Goal: Transaction & Acquisition: Purchase product/service

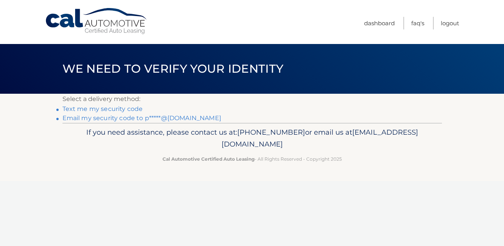
click at [122, 117] on link "Email my security code to p*****@[DOMAIN_NAME]" at bounding box center [141, 118] width 159 height 7
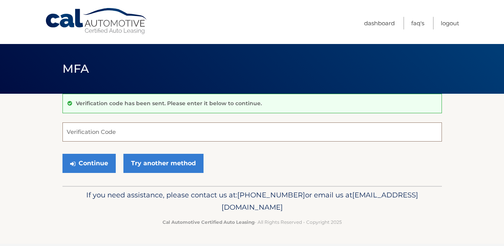
click at [131, 129] on input "Verification Code" at bounding box center [251, 132] width 379 height 19
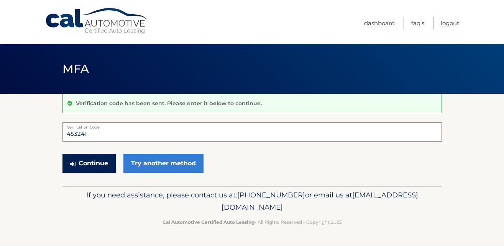
type input "453241"
click at [100, 162] on button "Continue" at bounding box center [88, 163] width 53 height 19
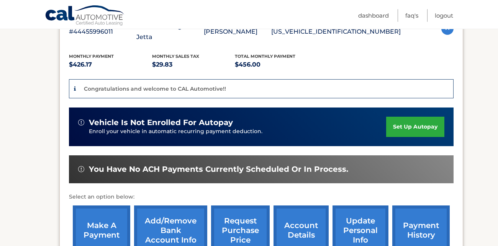
scroll to position [191, 0]
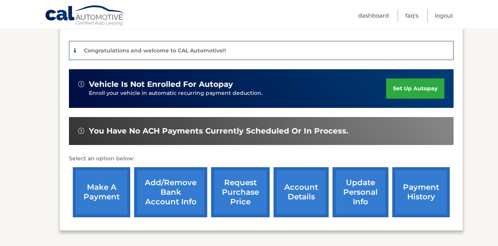
click at [102, 172] on link "make a payment" at bounding box center [101, 192] width 57 height 50
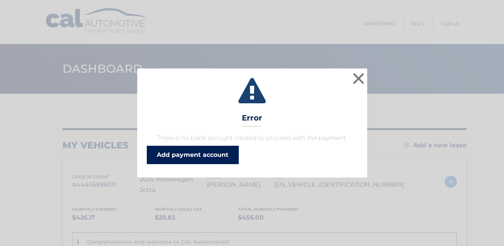
click at [197, 156] on link "Add payment account" at bounding box center [193, 155] width 92 height 18
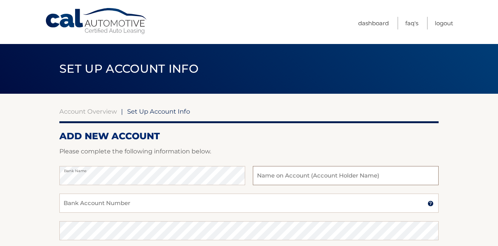
click at [269, 174] on input "text" at bounding box center [346, 175] width 186 height 19
type input "[PERSON_NAME]"
click at [192, 203] on input "Bank Account Number" at bounding box center [248, 203] width 379 height 19
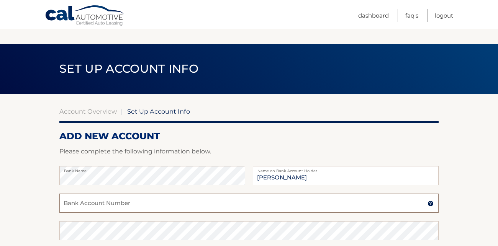
scroll to position [115, 0]
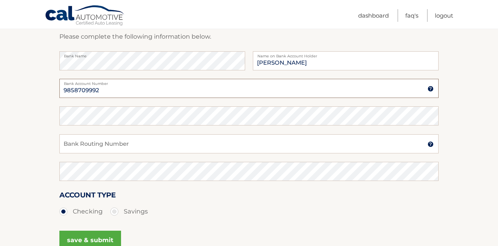
type input "9858709992"
click at [136, 144] on input "Bank Routing Number" at bounding box center [248, 143] width 379 height 19
type input "031302955"
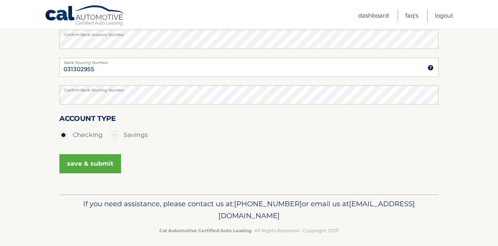
click at [93, 162] on button "save & submit" at bounding box center [90, 163] width 62 height 19
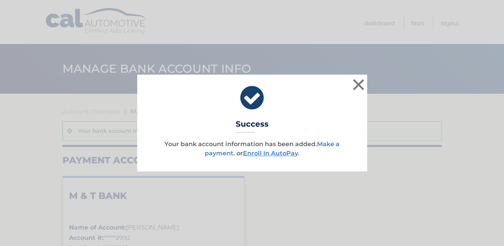
click at [327, 142] on link "Make a payment" at bounding box center [271, 149] width 135 height 16
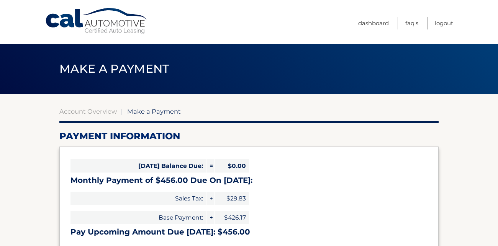
select select "NGI2NTJmOGItZDc5MC00NzNlLThkMjMtZjUwNzY1YWY3NTYw"
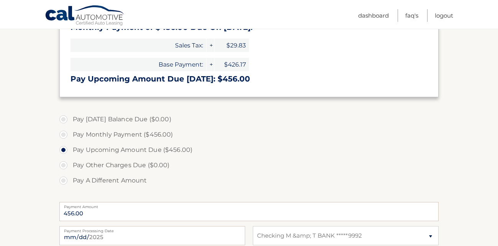
scroll to position [191, 0]
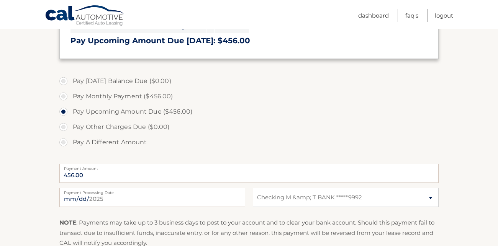
click at [64, 97] on label "Pay Monthly Payment ($456.00)" at bounding box center [248, 96] width 379 height 15
click at [64, 97] on input "Pay Monthly Payment ($456.00)" at bounding box center [66, 95] width 8 height 12
radio input "true"
click at [81, 199] on input "2025-09-02" at bounding box center [152, 197] width 186 height 19
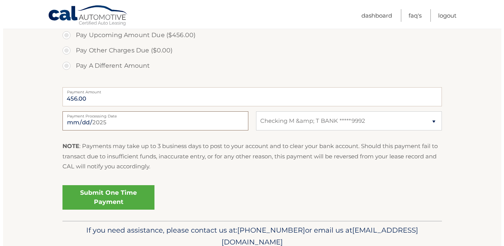
scroll to position [301, 0]
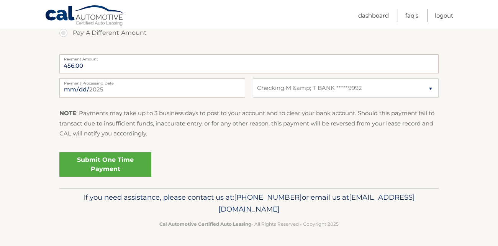
click at [79, 85] on label "Payment Processing Date" at bounding box center [152, 82] width 186 height 6
click at [79, 85] on input "2025-09-04" at bounding box center [152, 88] width 186 height 19
click at [90, 90] on input "2025-09-04" at bounding box center [152, 88] width 186 height 19
click at [78, 90] on input "2025-09-04" at bounding box center [152, 88] width 186 height 19
type input "2025-09-03"
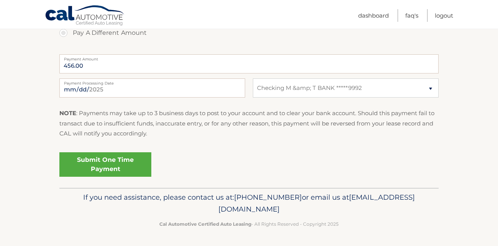
click at [101, 166] on link "Submit One Time Payment" at bounding box center [105, 164] width 92 height 25
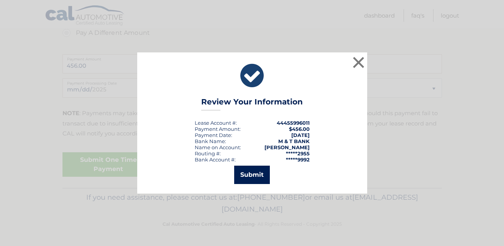
click at [254, 176] on button "Submit" at bounding box center [252, 175] width 36 height 18
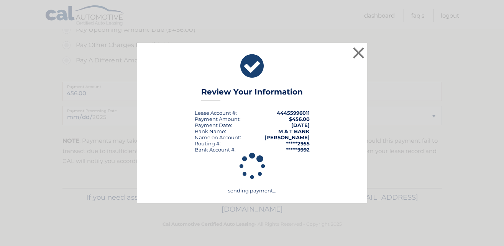
scroll to position [273, 0]
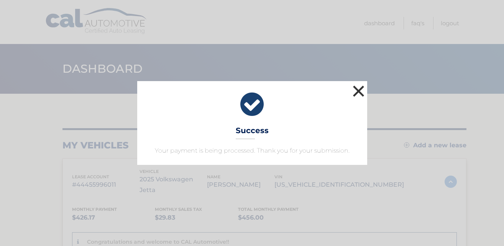
click at [357, 87] on button "×" at bounding box center [358, 90] width 15 height 15
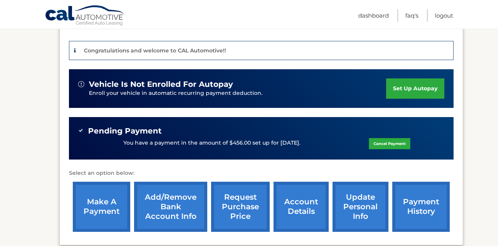
scroll to position [261, 0]
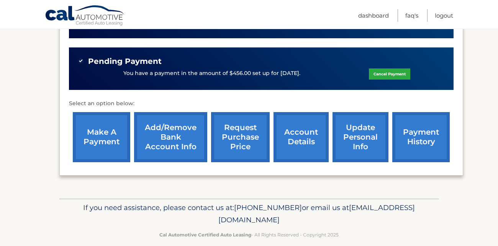
click at [422, 123] on link "payment history" at bounding box center [420, 137] width 57 height 50
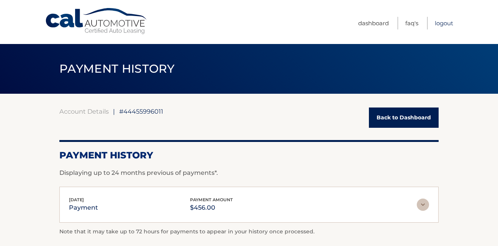
click at [437, 23] on link "Logout" at bounding box center [444, 23] width 18 height 13
